Goal: Information Seeking & Learning: Learn about a topic

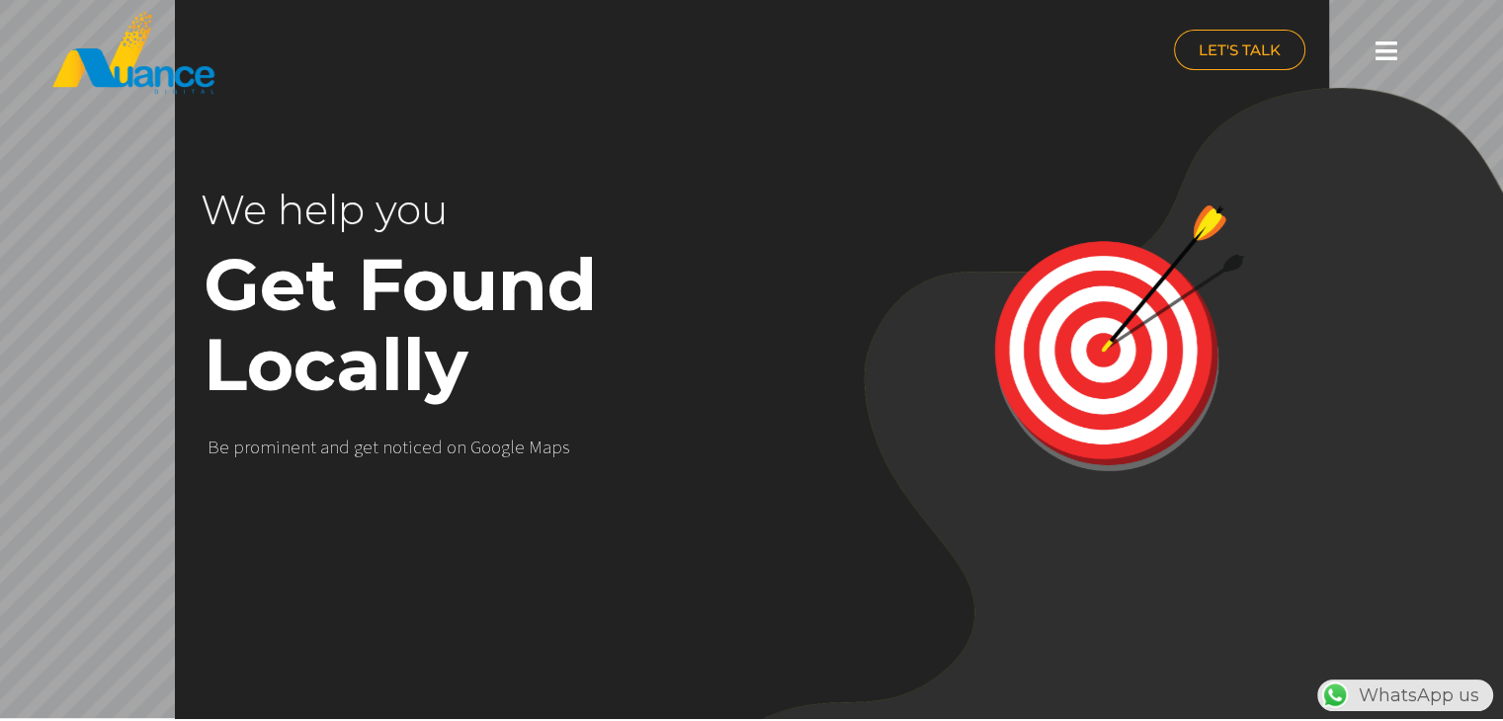
click at [1384, 57] on icon at bounding box center [1387, 51] width 22 height 25
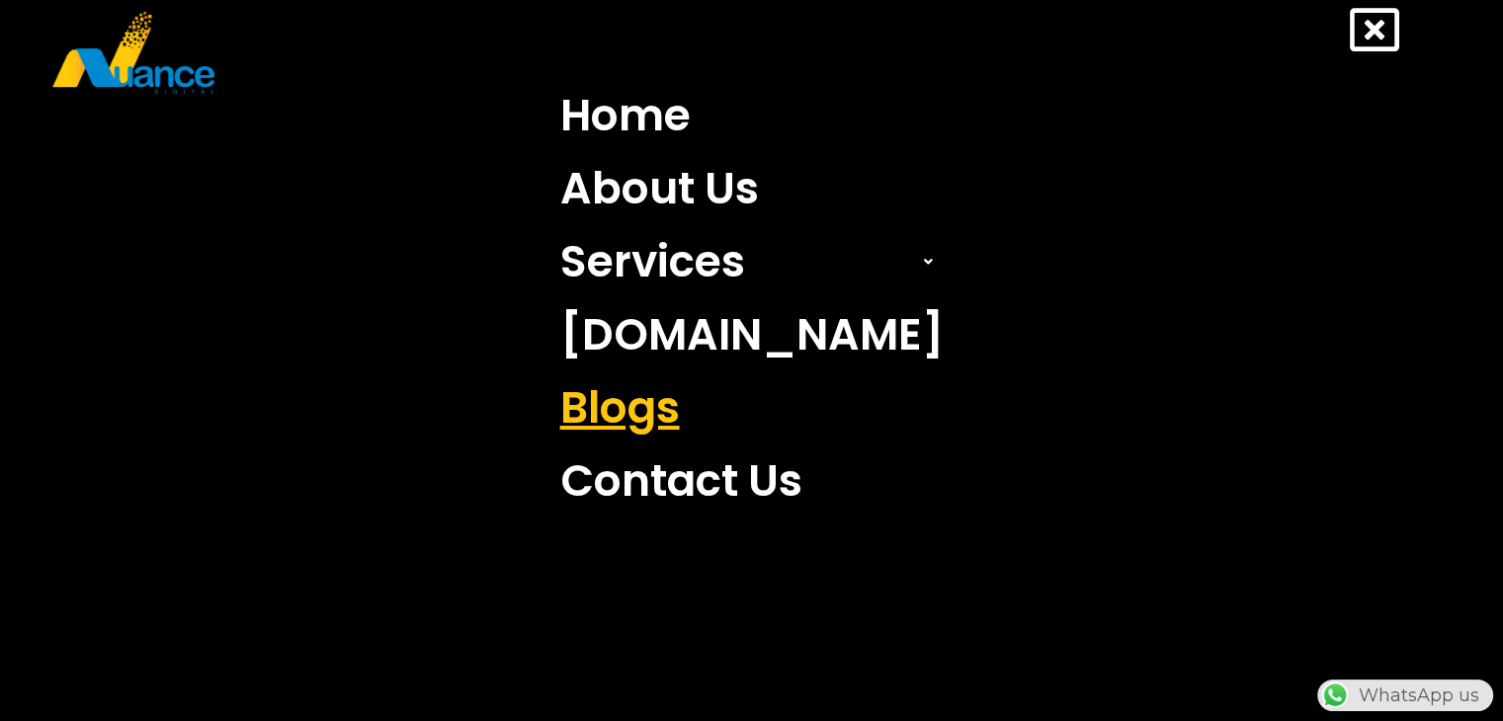
click at [675, 401] on link "Blogs" at bounding box center [752, 408] width 413 height 73
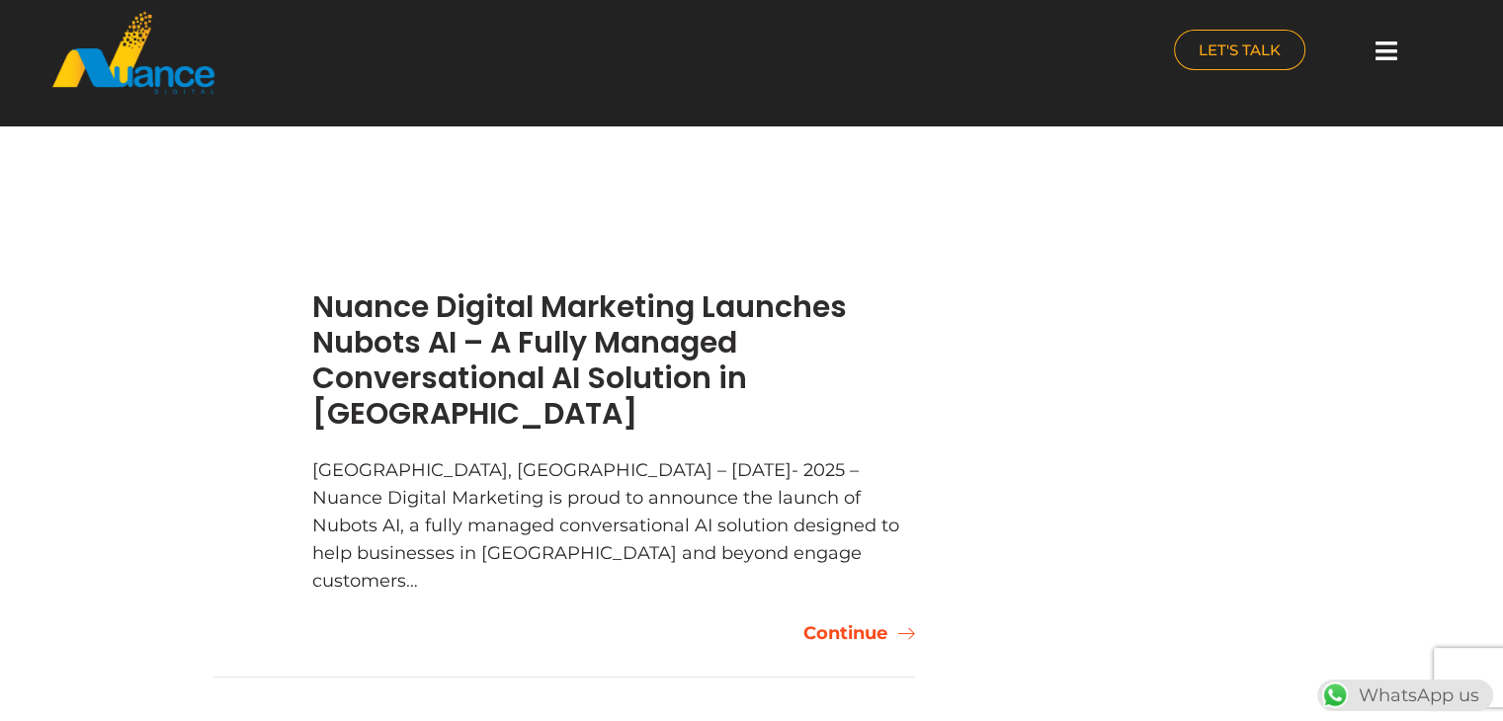
click at [889, 625] on icon at bounding box center [901, 634] width 28 height 18
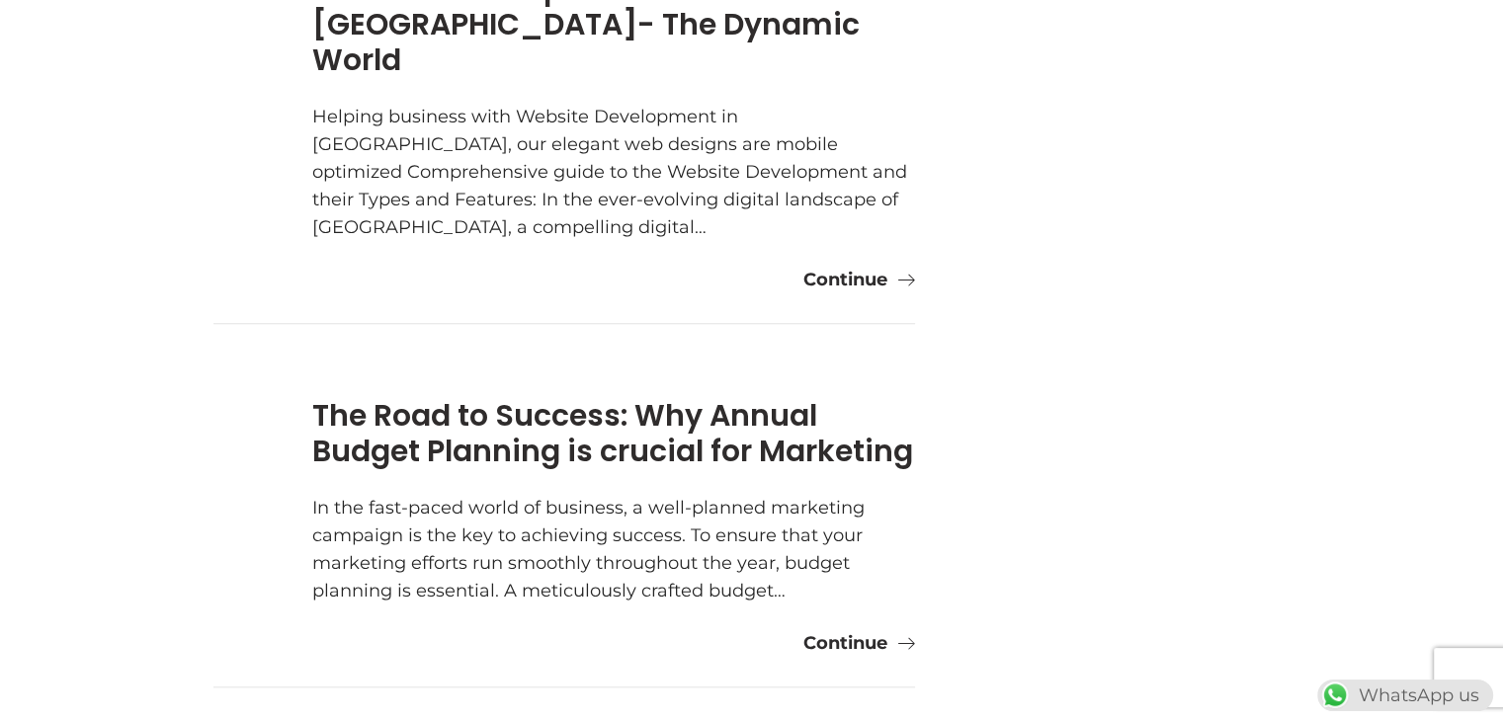
scroll to position [1636, 0]
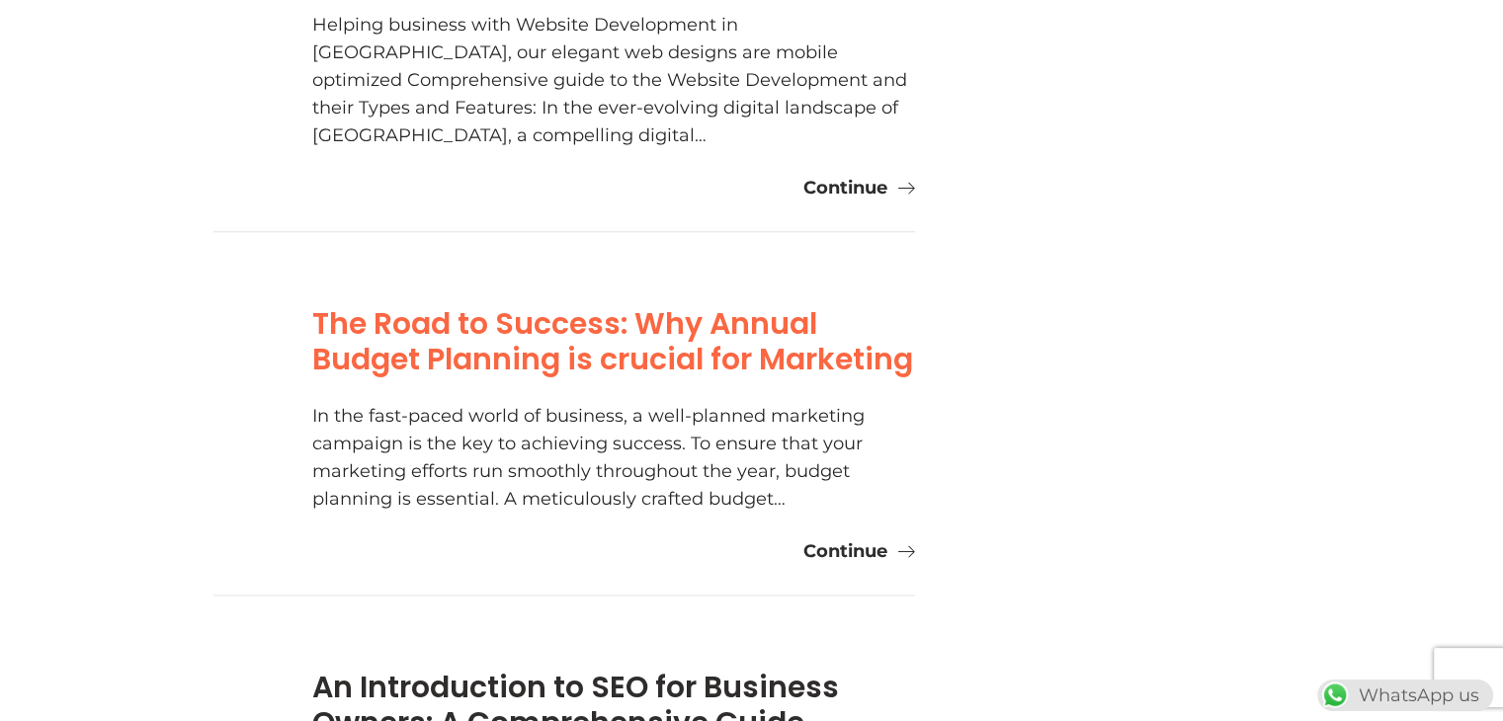
click at [509, 302] on link "The Road to Success: Why Annual Budget Planning is crucial for Marketing" at bounding box center [612, 341] width 601 height 78
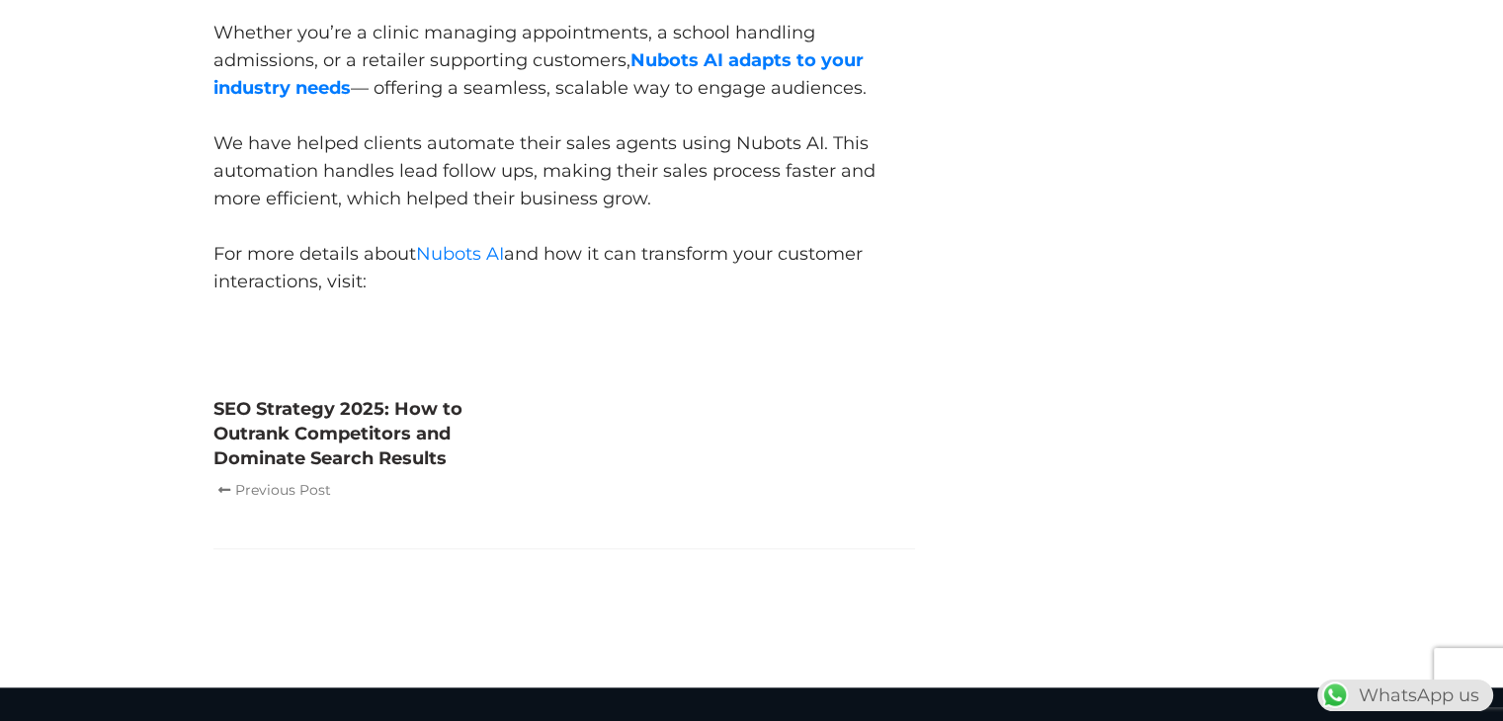
scroll to position [1588, 0]
